Goal: Task Accomplishment & Management: Use online tool/utility

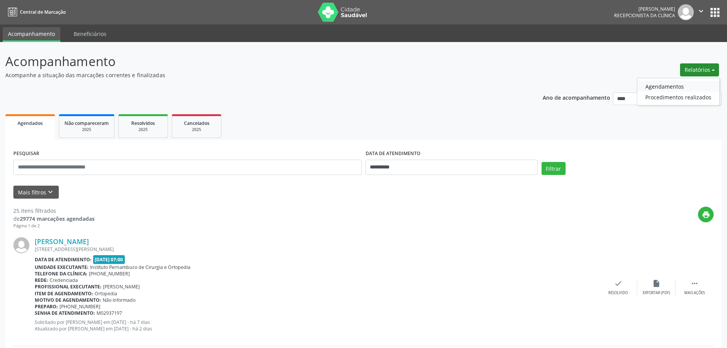
click at [666, 88] on link "Agendamentos" at bounding box center [679, 86] width 82 height 11
select select "*"
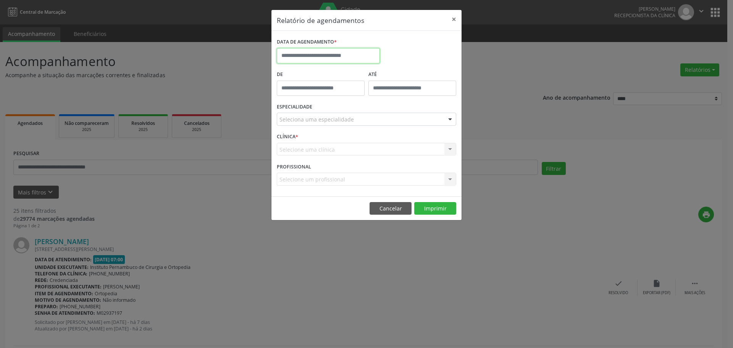
click at [346, 58] on input "text" at bounding box center [328, 55] width 103 height 15
click at [357, 157] on span "2" at bounding box center [352, 156] width 15 height 15
type input "**********"
click at [354, 126] on div "ESPECIALIDADE Seleciona uma especialidade Todas as especialidades Alergologia A…" at bounding box center [366, 116] width 183 height 30
click at [356, 120] on div at bounding box center [366, 119] width 179 height 13
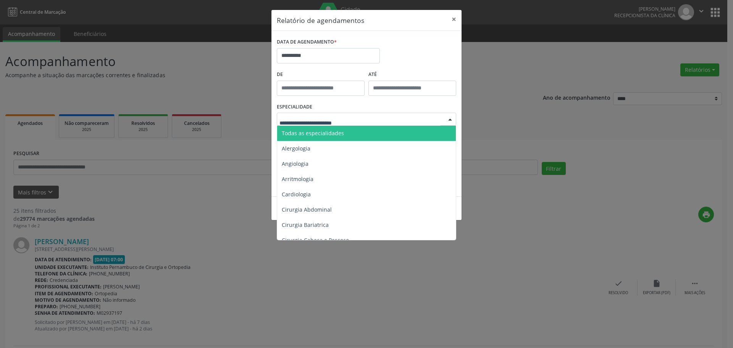
click at [353, 132] on span "Todas as especialidades" at bounding box center [367, 133] width 180 height 15
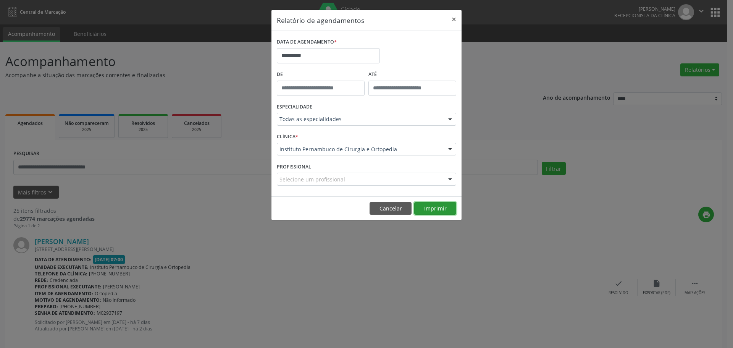
click at [427, 205] on button "Imprimir" at bounding box center [435, 208] width 42 height 13
